Goal: Task Accomplishment & Management: Manage account settings

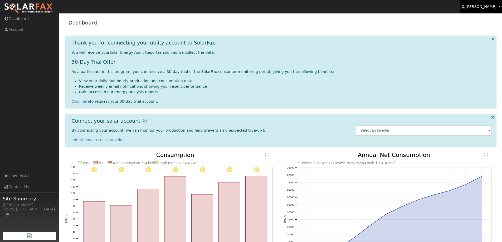
click at [485, 8] on span "[PERSON_NAME]" at bounding box center [481, 6] width 31 height 4
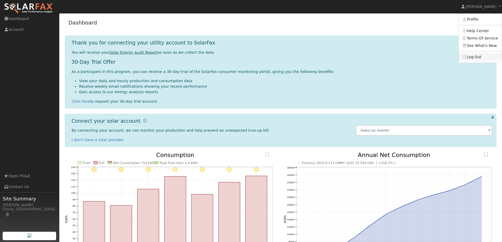
click at [480, 59] on link "Log Out" at bounding box center [480, 56] width 43 height 7
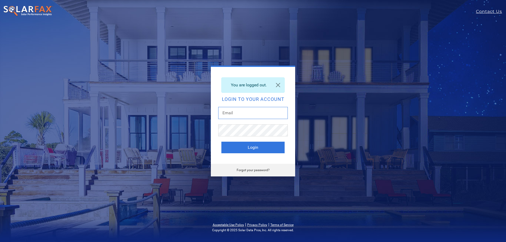
click at [272, 116] on input "text" at bounding box center [253, 113] width 70 height 12
type input "r"
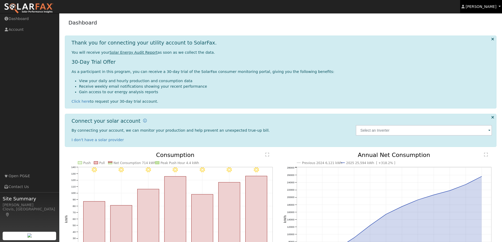
click at [488, 8] on span "[PERSON_NAME]" at bounding box center [481, 6] width 31 height 4
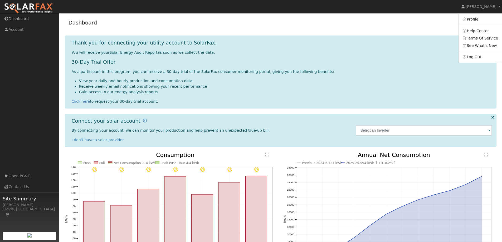
click at [263, 97] on div "30-Day Trial Offer As a participant in this program, you can receive a 30-day t…" at bounding box center [282, 81] width 421 height 45
